Goal: Information Seeking & Learning: Learn about a topic

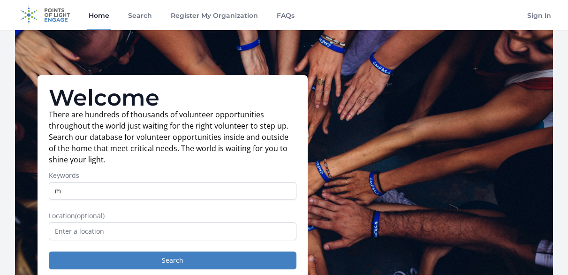
scroll to position [28, 0]
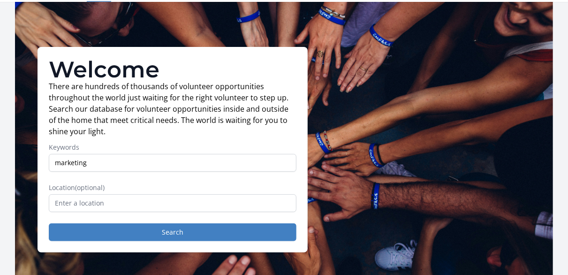
type input "marketing"
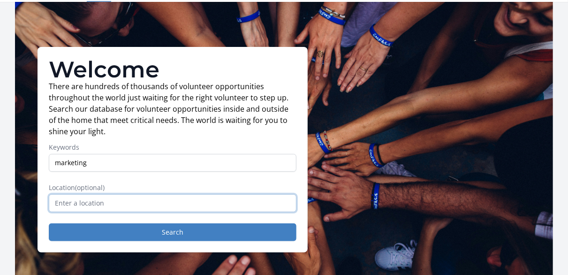
click at [114, 200] on input "text" at bounding box center [173, 203] width 248 height 18
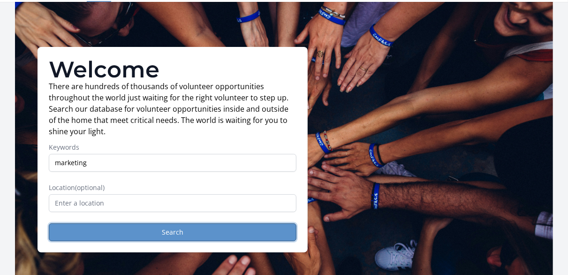
click at [139, 229] on button "Search" at bounding box center [173, 232] width 248 height 18
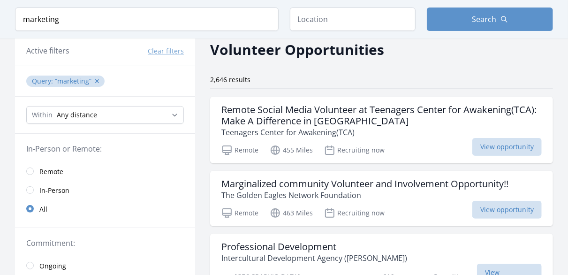
scroll to position [47, 0]
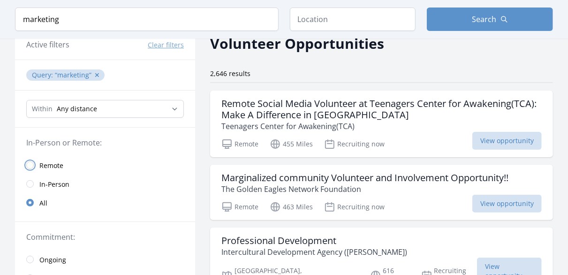
click at [32, 164] on input "radio" at bounding box center [30, 165] width 8 height 8
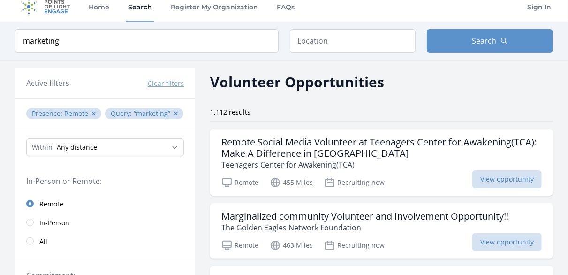
scroll to position [29, 0]
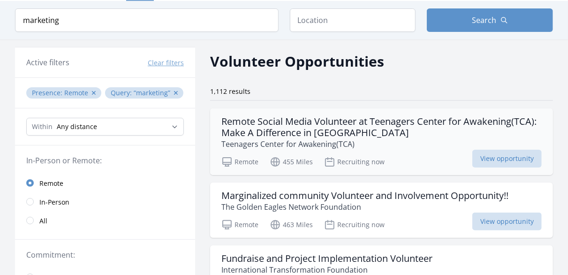
click at [268, 123] on h3 "Remote Social Media Volunteer at Teenagers Center for Awakening(TCA): Make A Di…" at bounding box center [381, 127] width 320 height 23
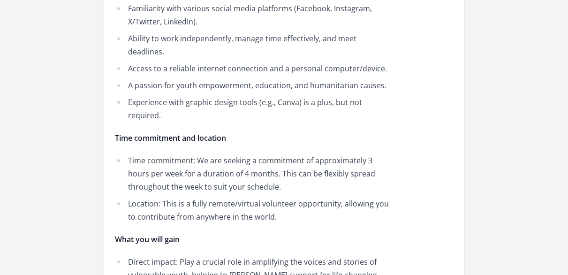
scroll to position [1012, 0]
